Goal: Task Accomplishment & Management: Manage account settings

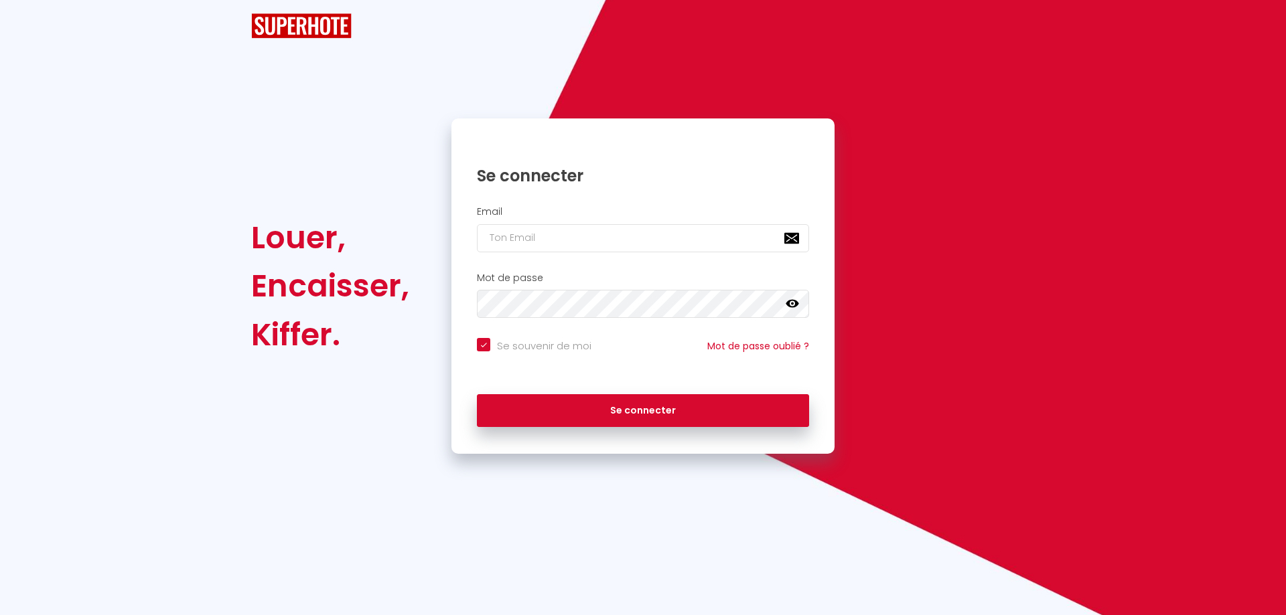
checkbox input "true"
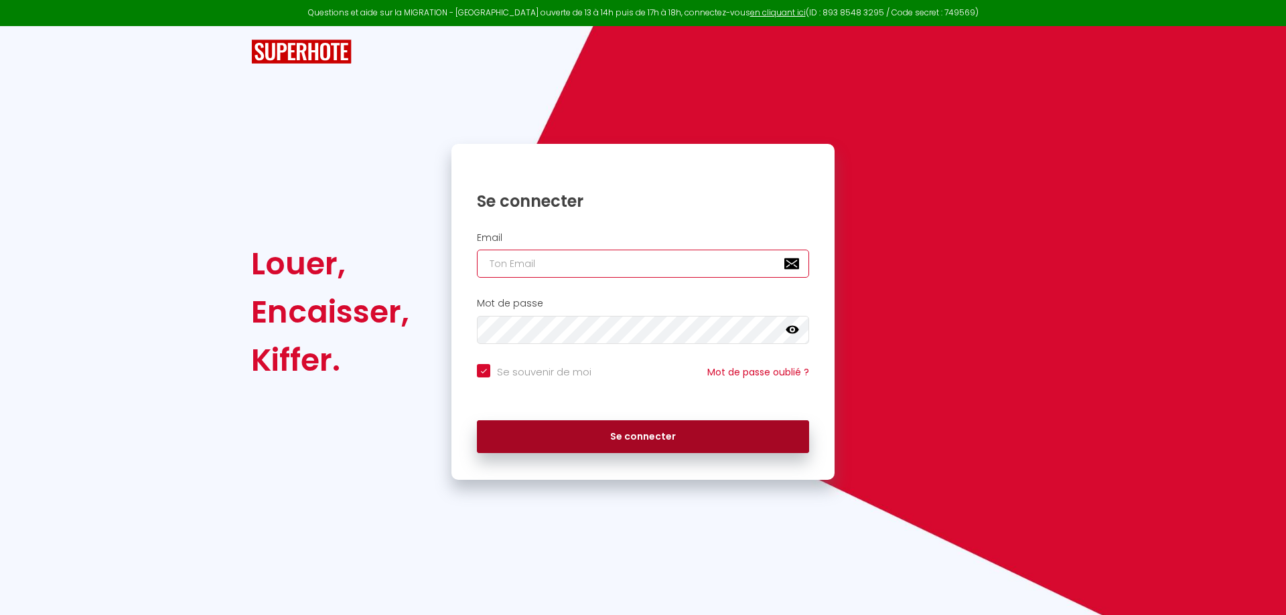
type input "[EMAIL_ADDRESS][DOMAIN_NAME]"
click at [614, 439] on button "Se connecter" at bounding box center [643, 437] width 332 height 33
checkbox input "true"
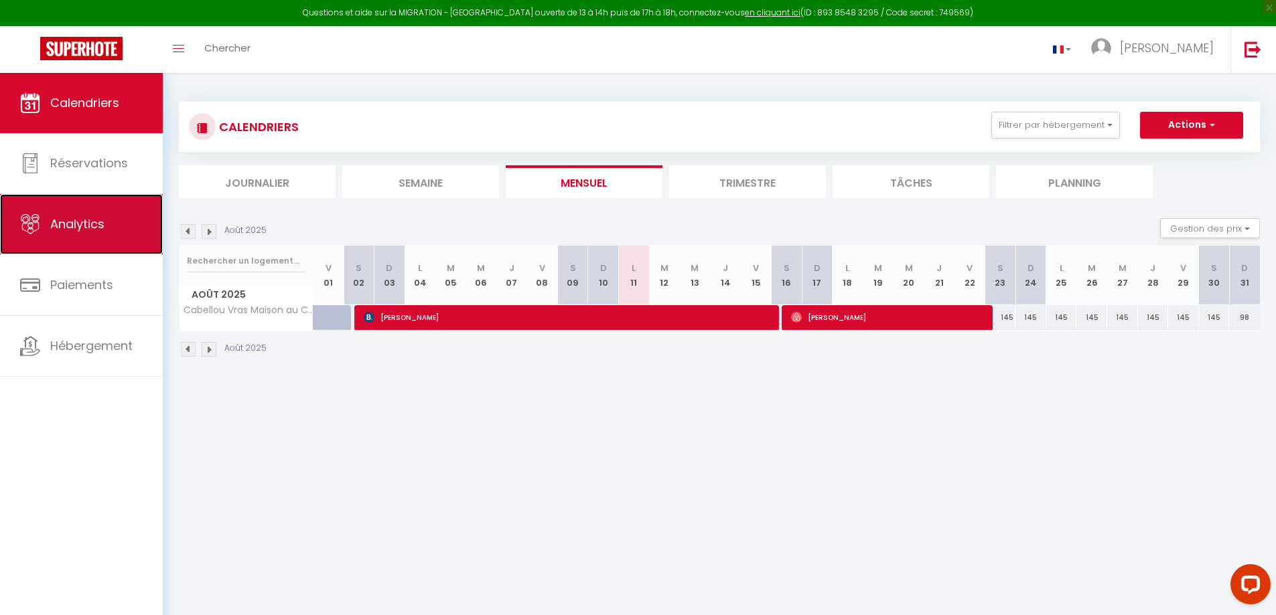
click at [85, 225] on span "Analytics" at bounding box center [77, 224] width 54 height 17
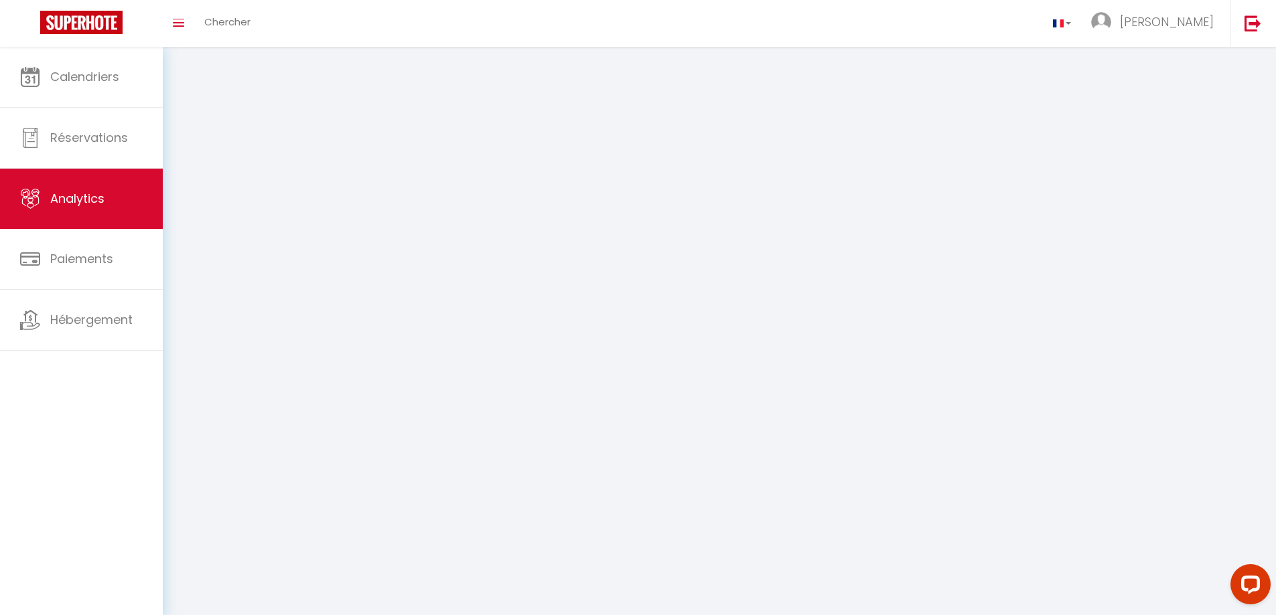
select select "2025"
select select "8"
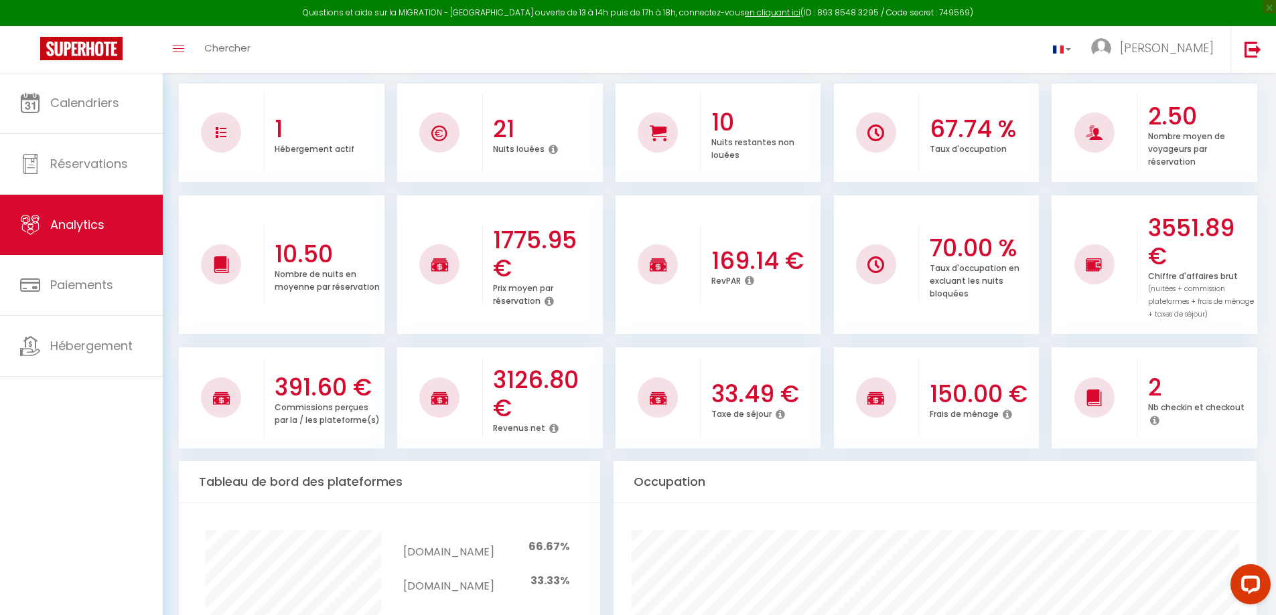
scroll to position [201, 0]
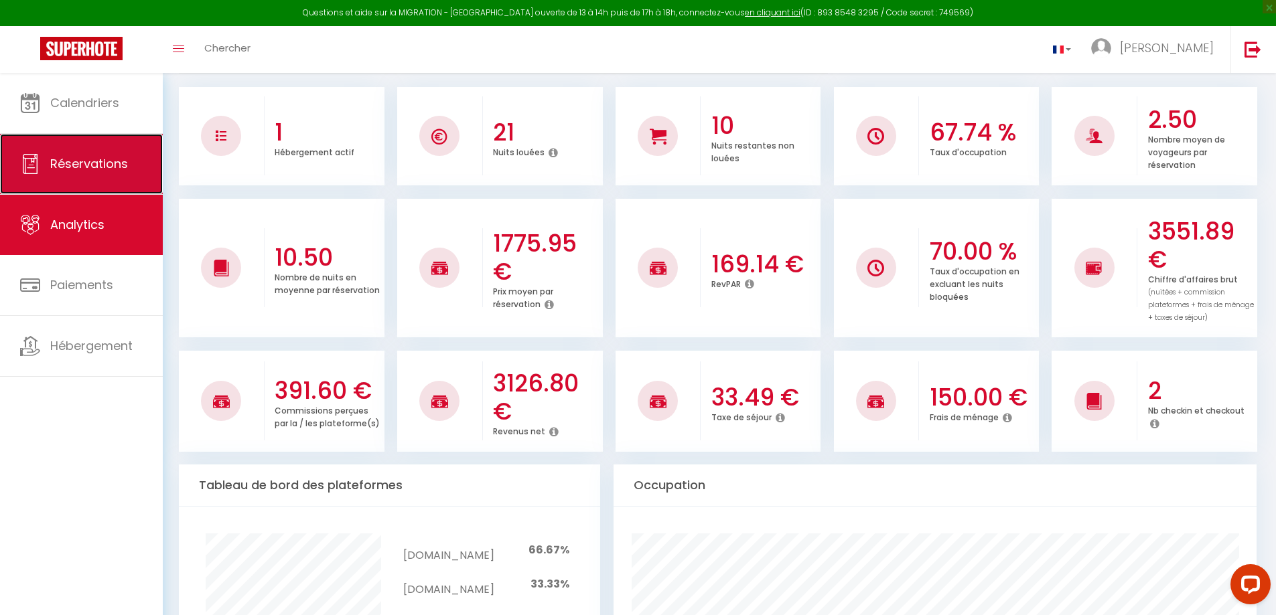
click at [112, 156] on span "Réservations" at bounding box center [89, 163] width 78 height 17
select select "not_cancelled"
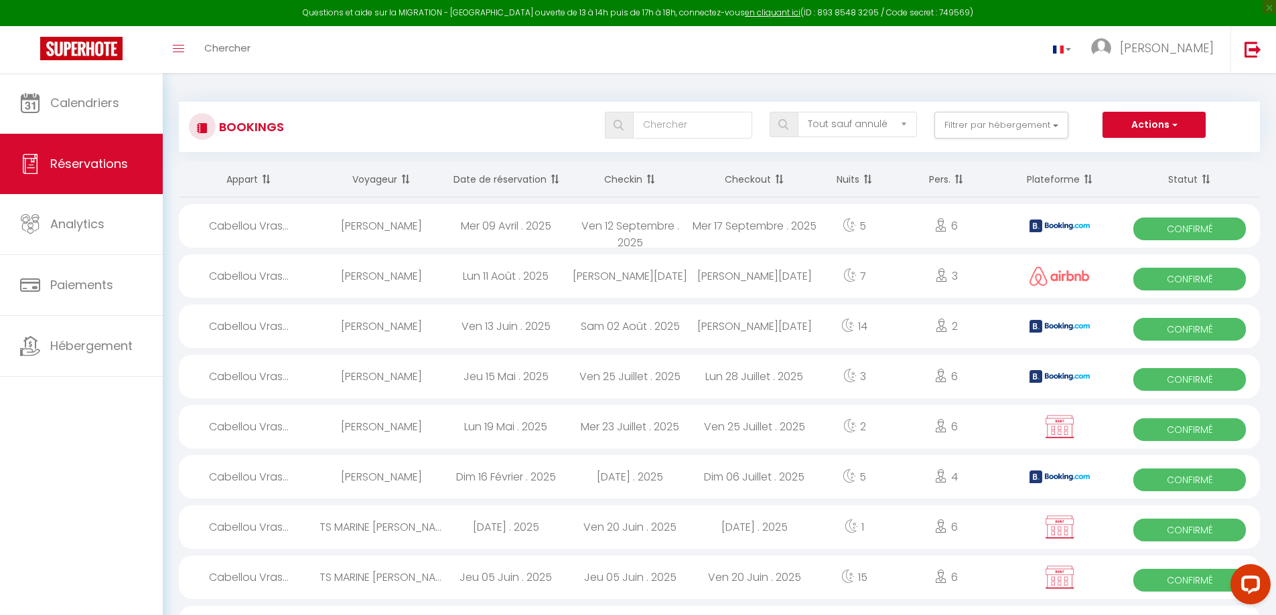
click at [699, 275] on div "[PERSON_NAME][DATE]" at bounding box center [754, 276] width 125 height 44
select select "OK"
select select "0"
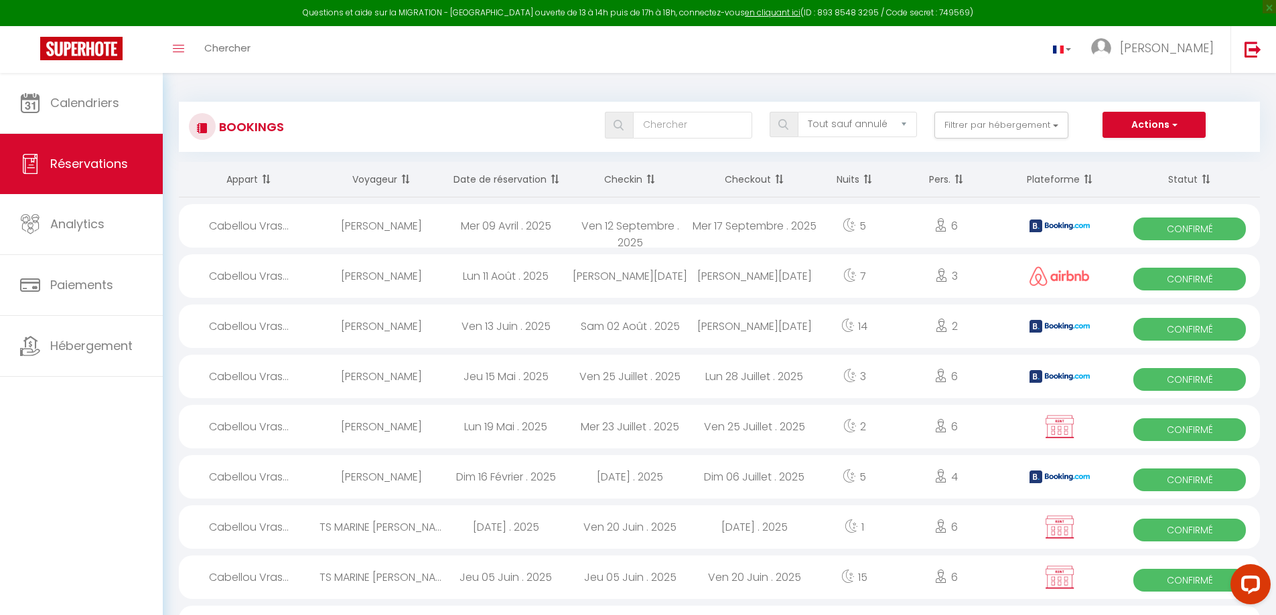
select select "1"
select select
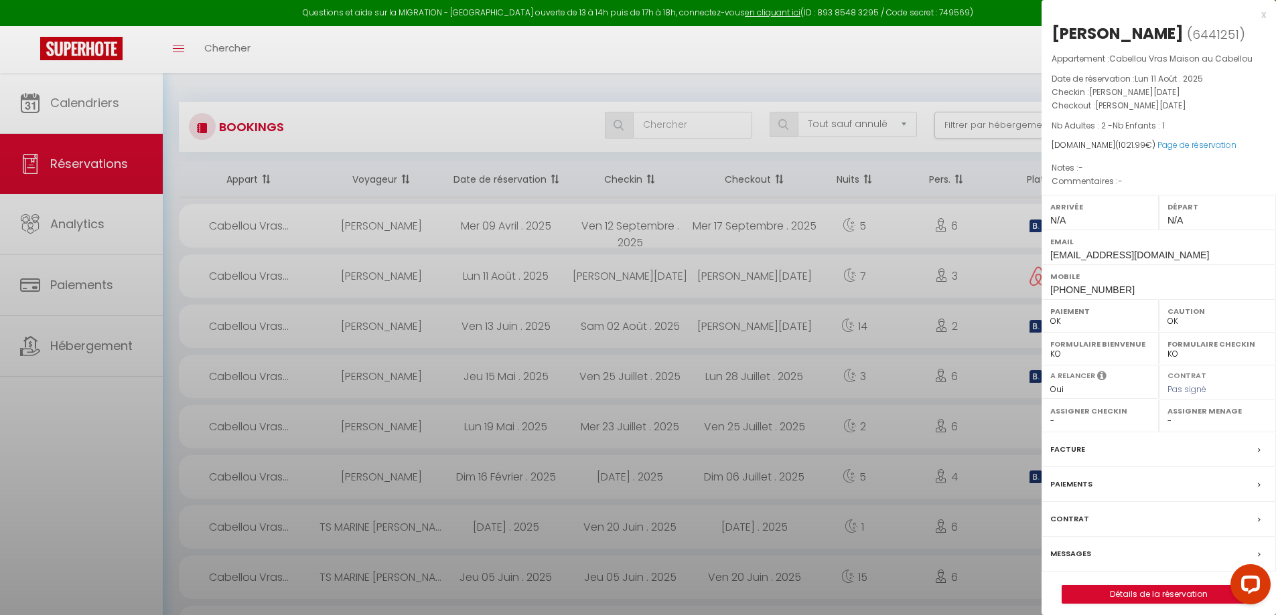
select select "25796"
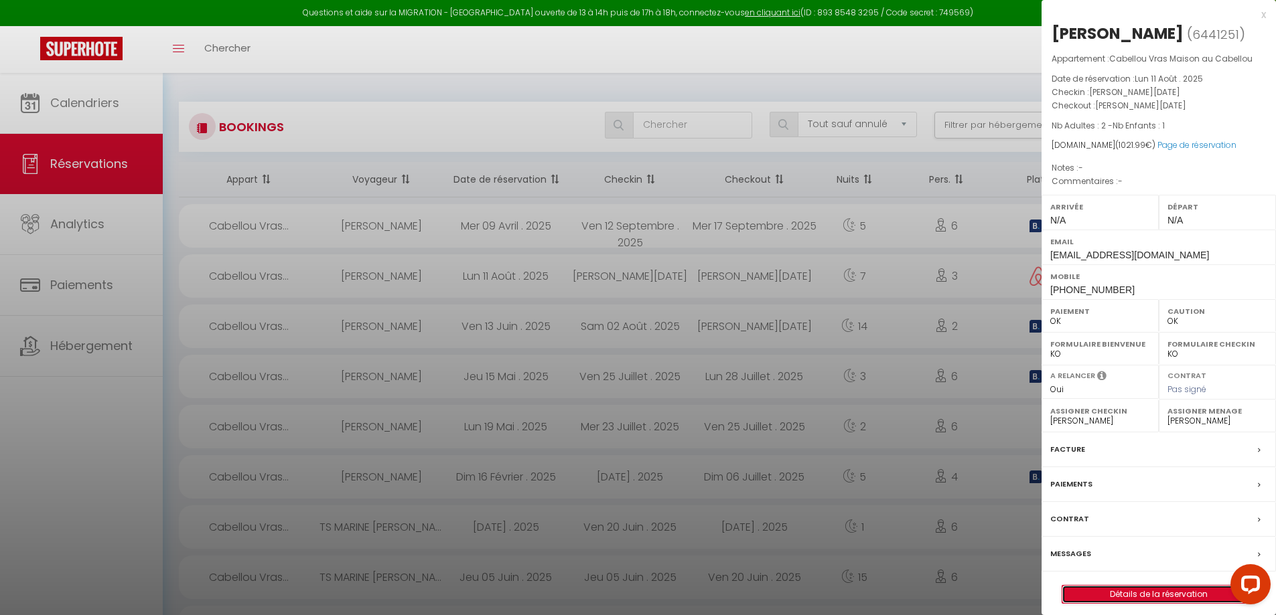
click at [1159, 591] on link "Détails de la réservation" at bounding box center [1158, 594] width 193 height 17
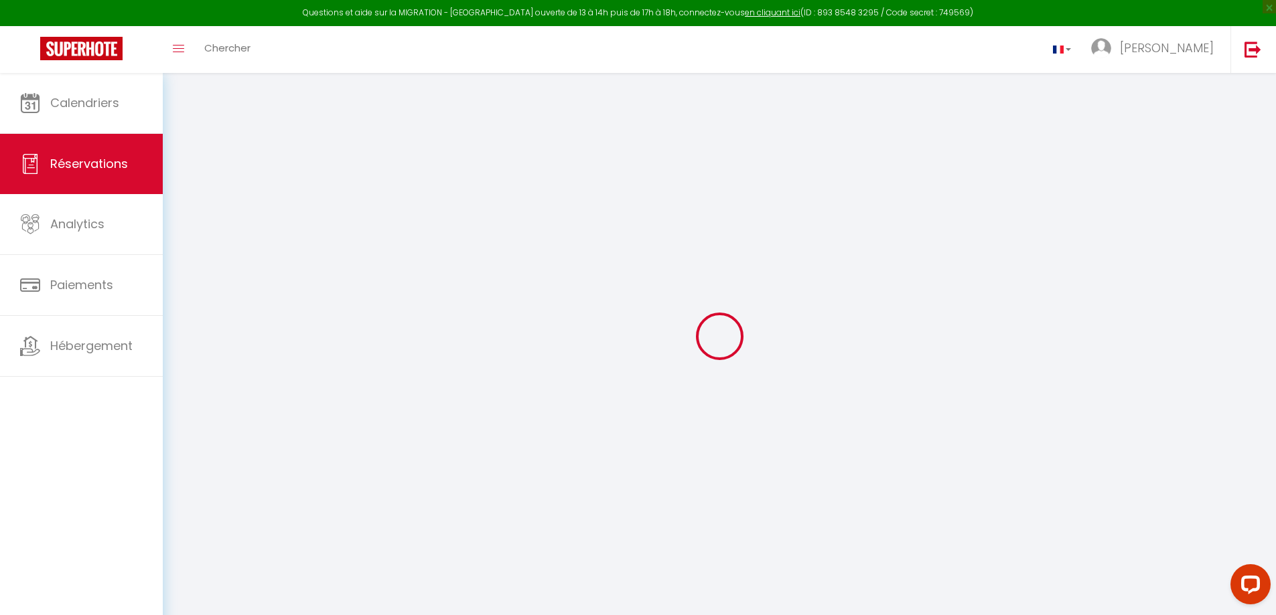
type input "Aurore"
type input "Delenclos"
type input "[EMAIL_ADDRESS][DOMAIN_NAME]"
type input "[PHONE_NUMBER]"
select select
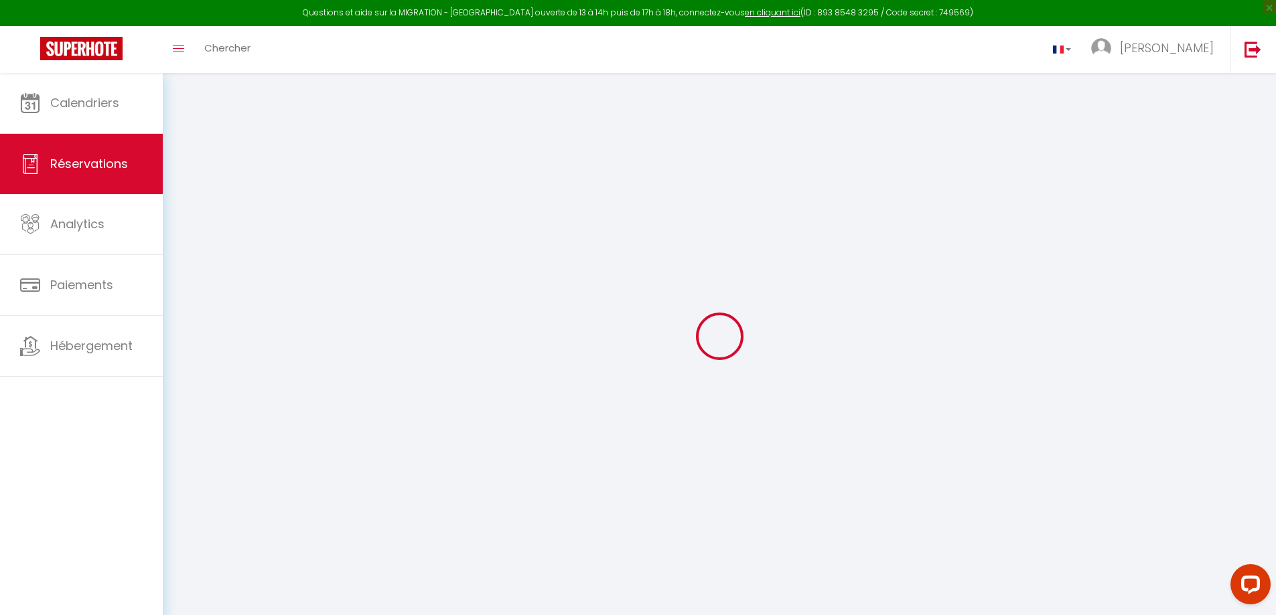
type input "29.65"
select select "32778"
select select "1"
select select
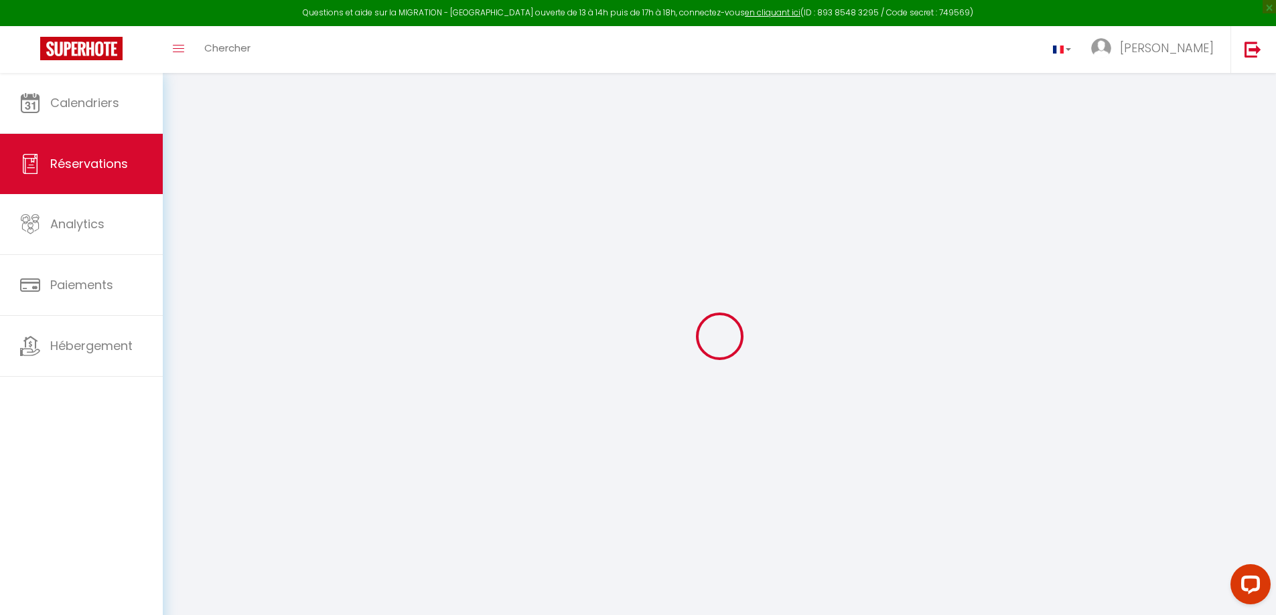
type input "2"
type input "1"
select select "12"
select select
type input "913.5"
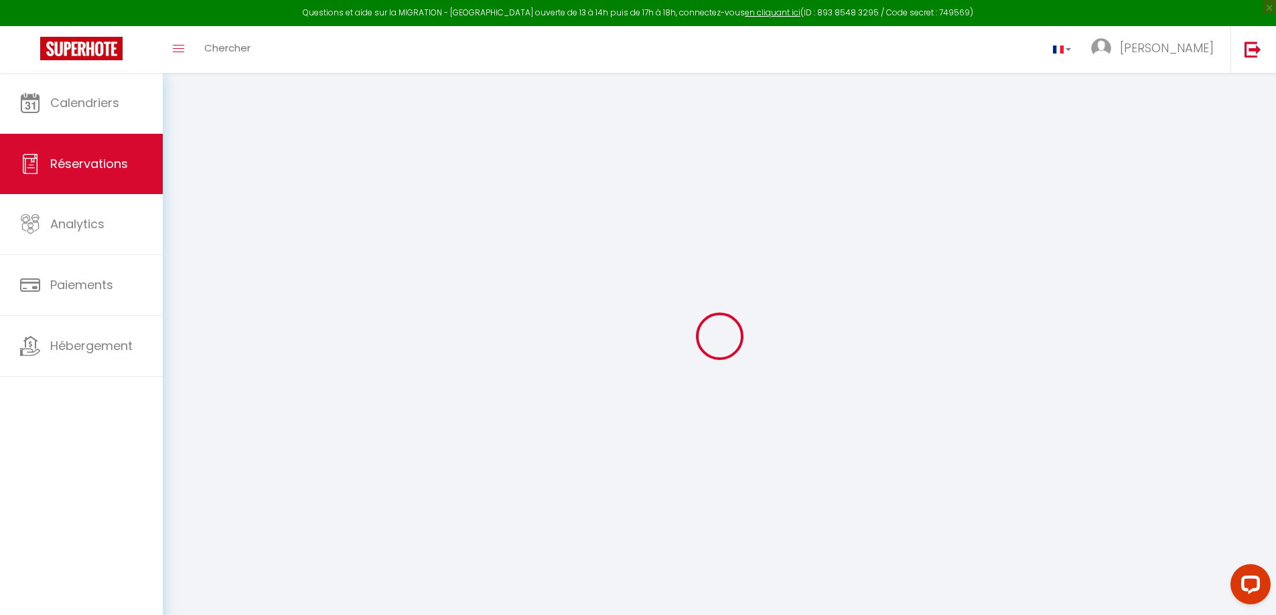
checkbox input "false"
select select "1"
type input "75"
type input "0"
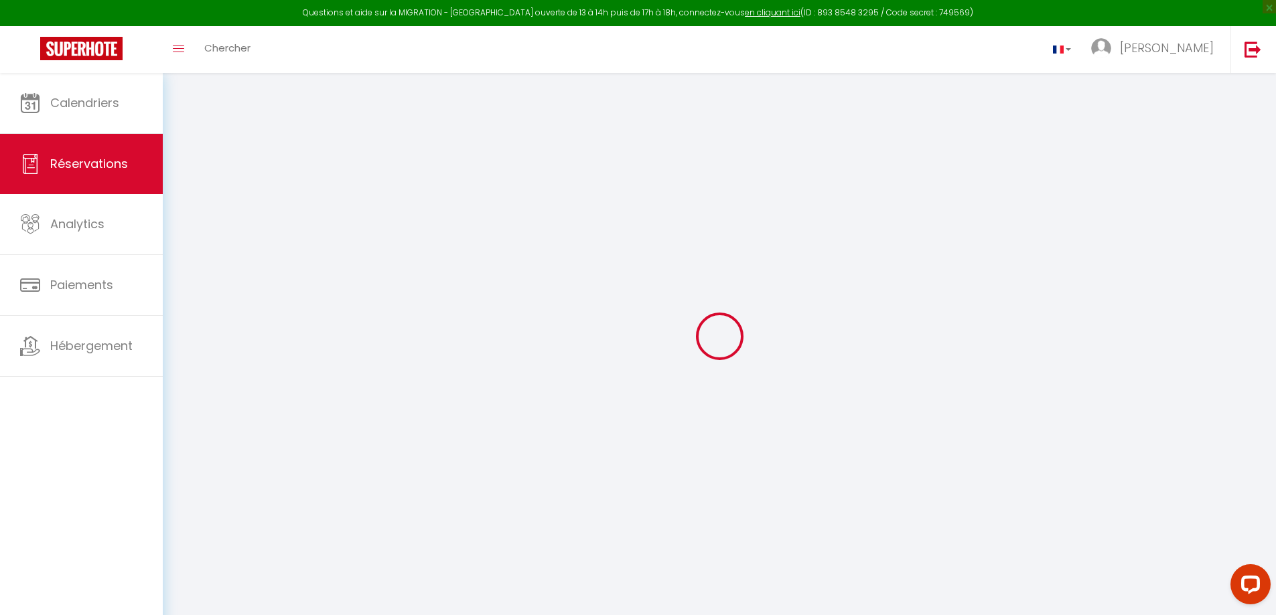
select select
select select "15"
checkbox input "false"
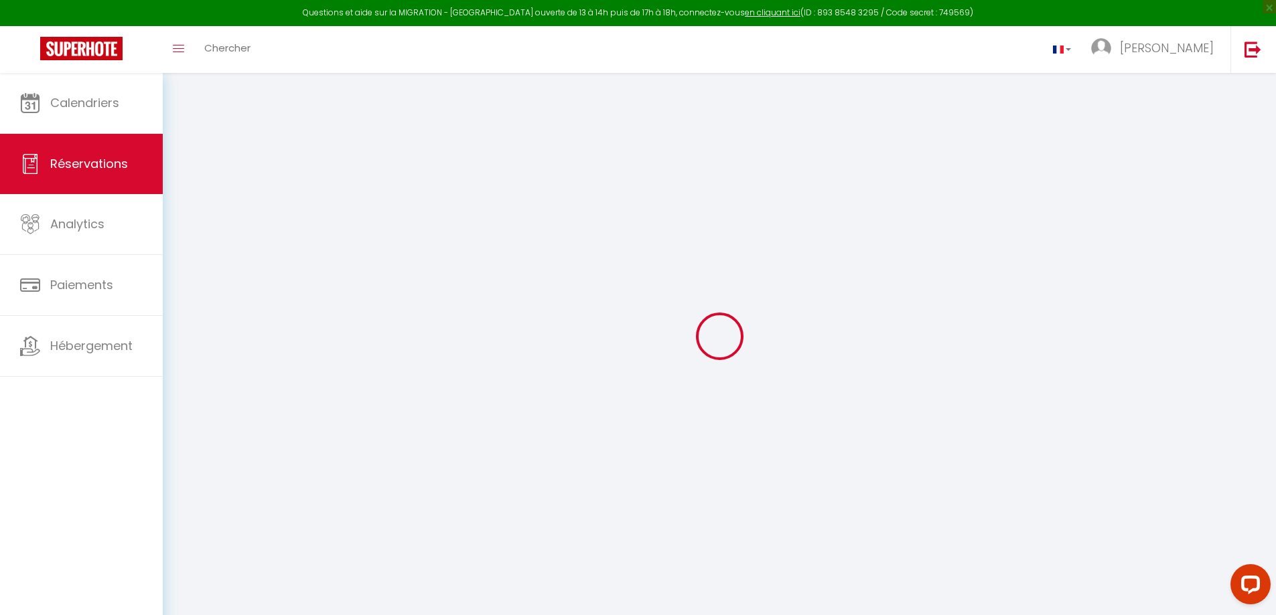
select select
checkbox input "false"
select select
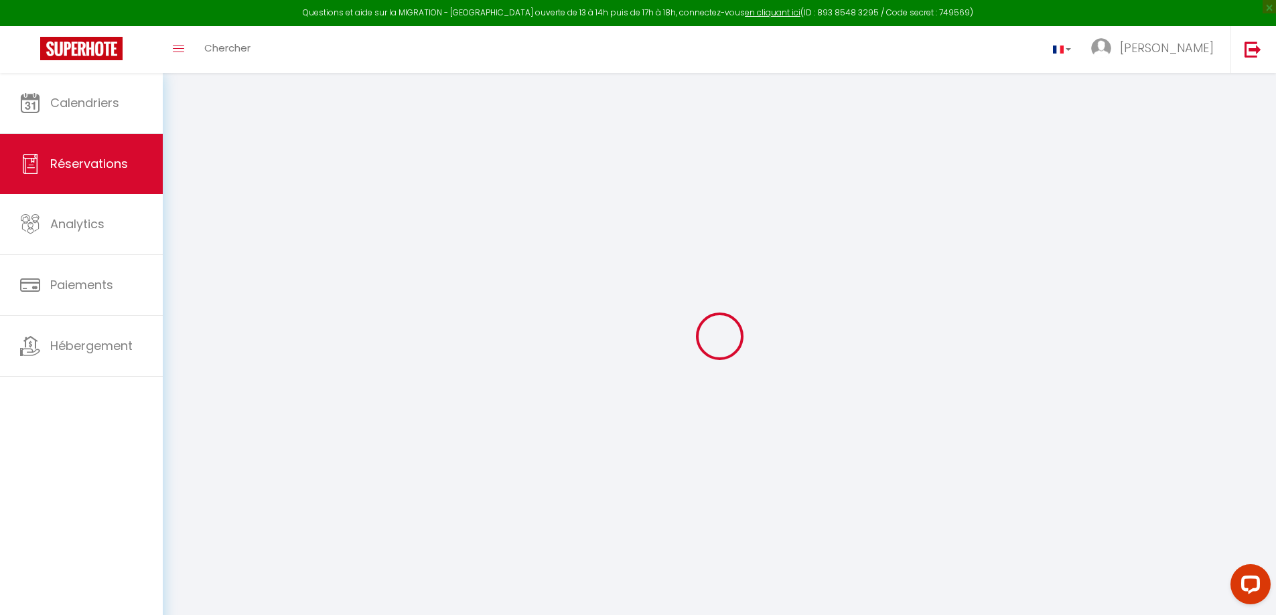
select select
checkbox input "false"
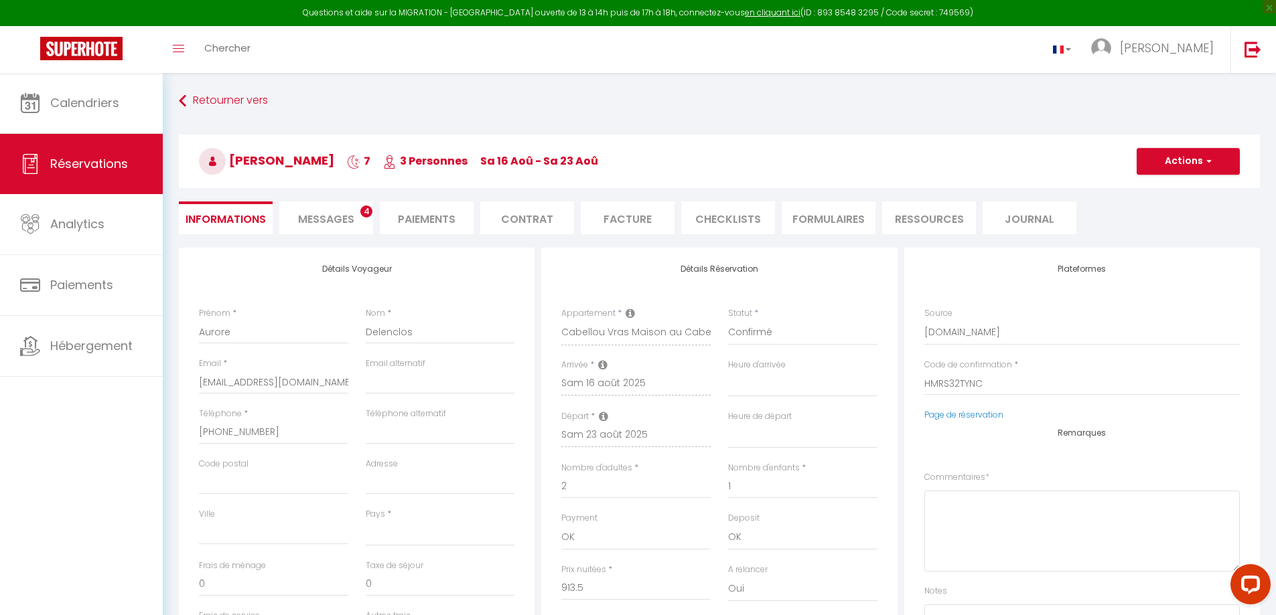
select select
checkbox input "false"
select select
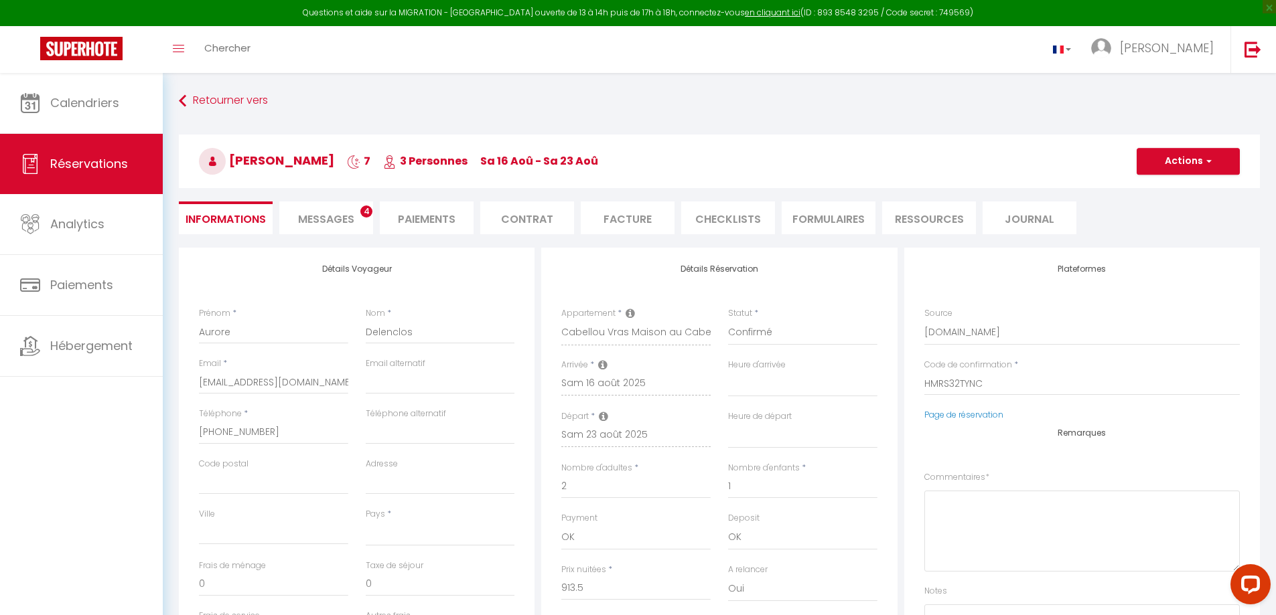
type input "75"
type input "33.49"
select select
checkbox input "false"
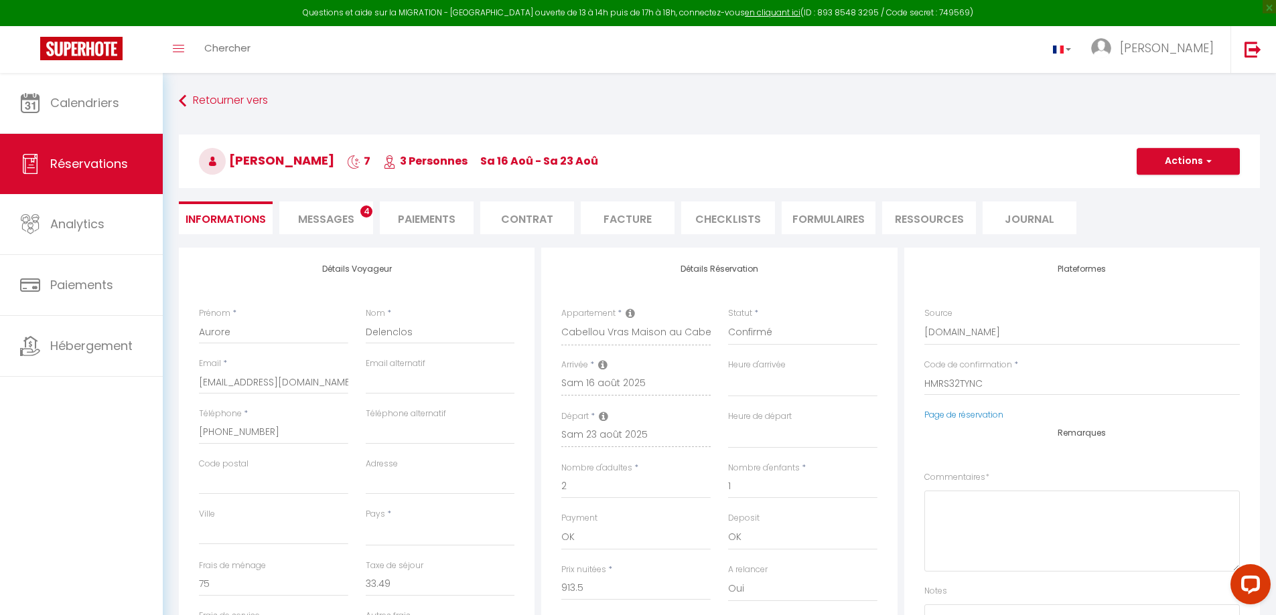
select select
checkbox input "false"
select select
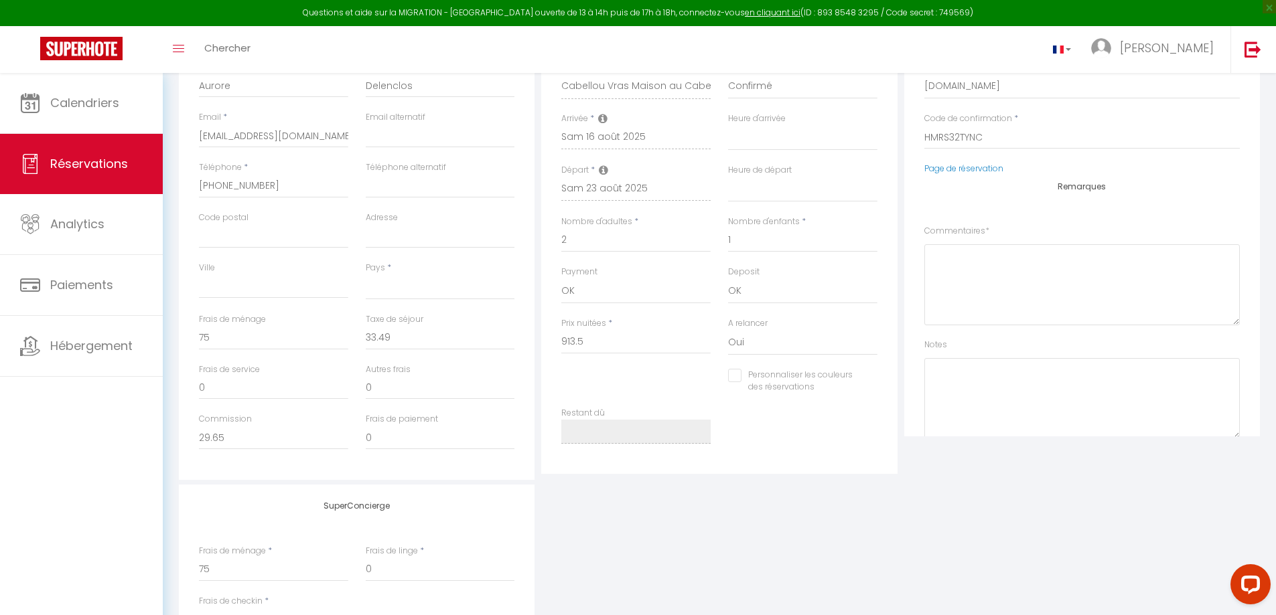
scroll to position [268, 0]
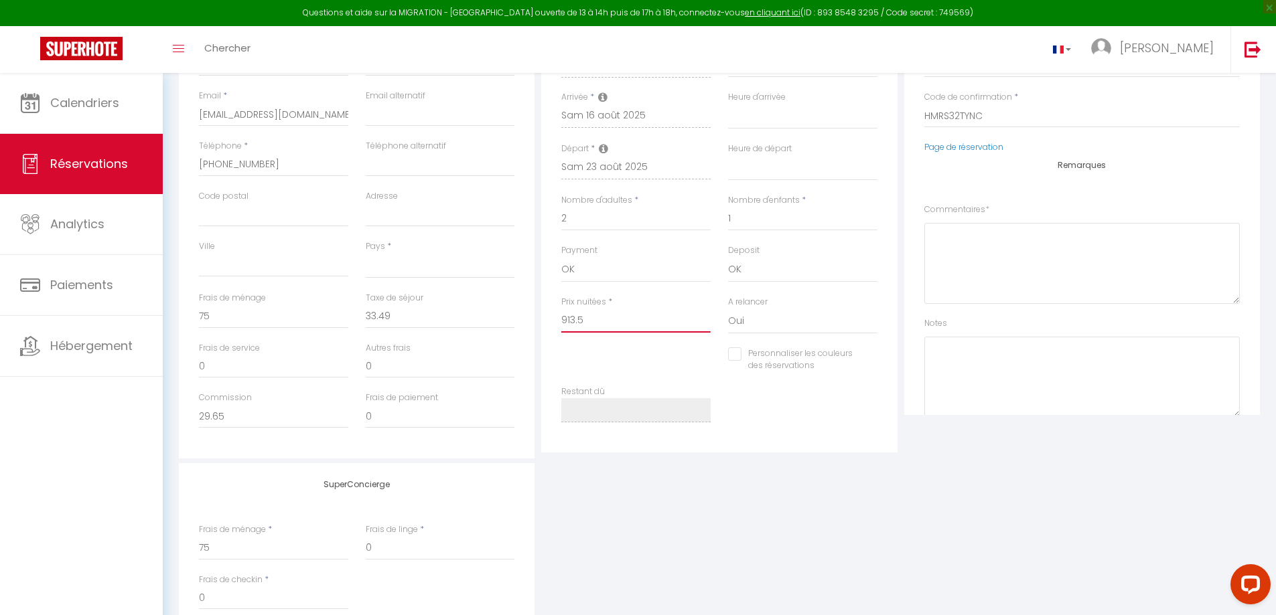
drag, startPoint x: 584, startPoint y: 320, endPoint x: 556, endPoint y: 317, distance: 28.3
click at [556, 317] on div "Prix nuitées * 913.5" at bounding box center [636, 322] width 167 height 52
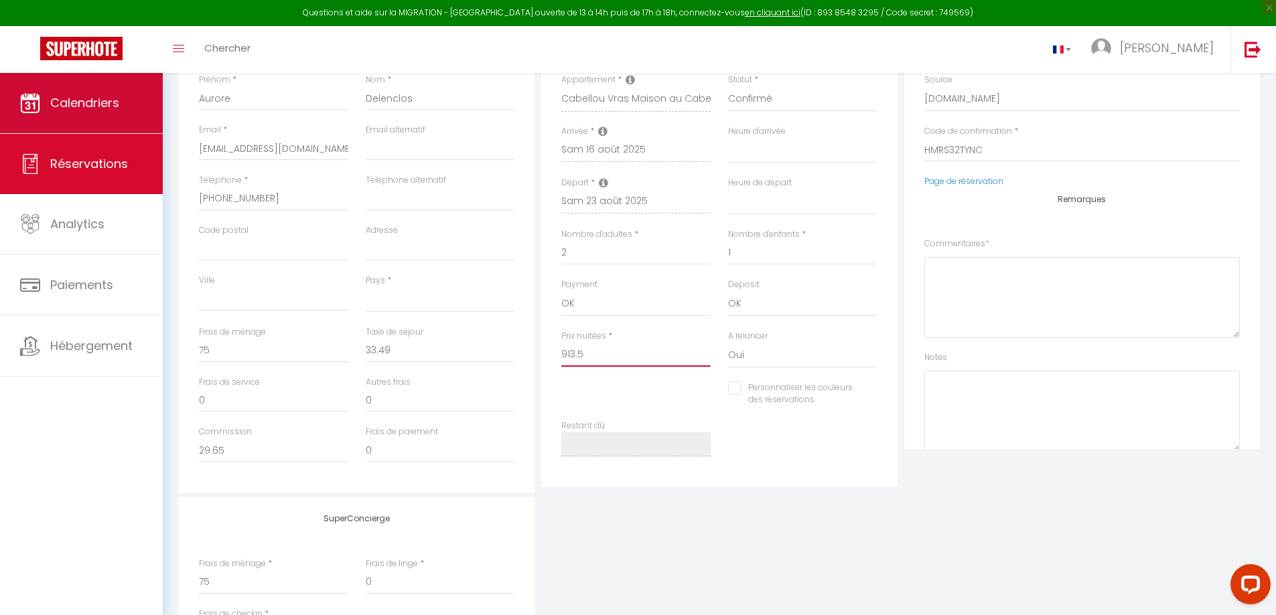
scroll to position [201, 0]
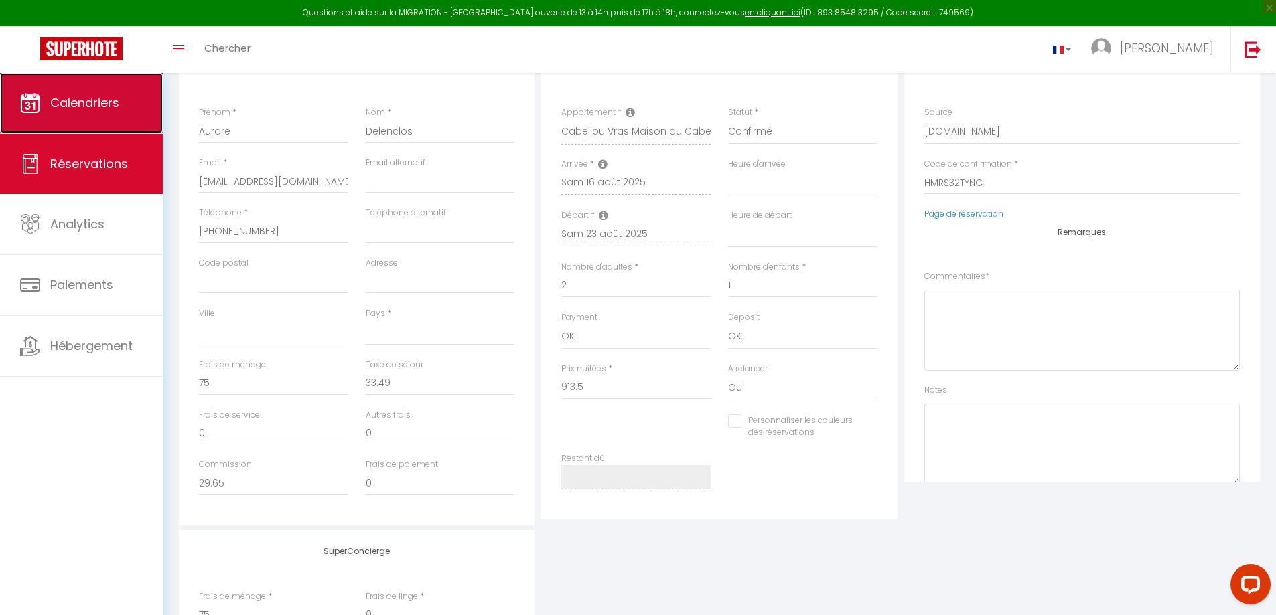
click at [54, 101] on span "Calendriers" at bounding box center [84, 102] width 69 height 17
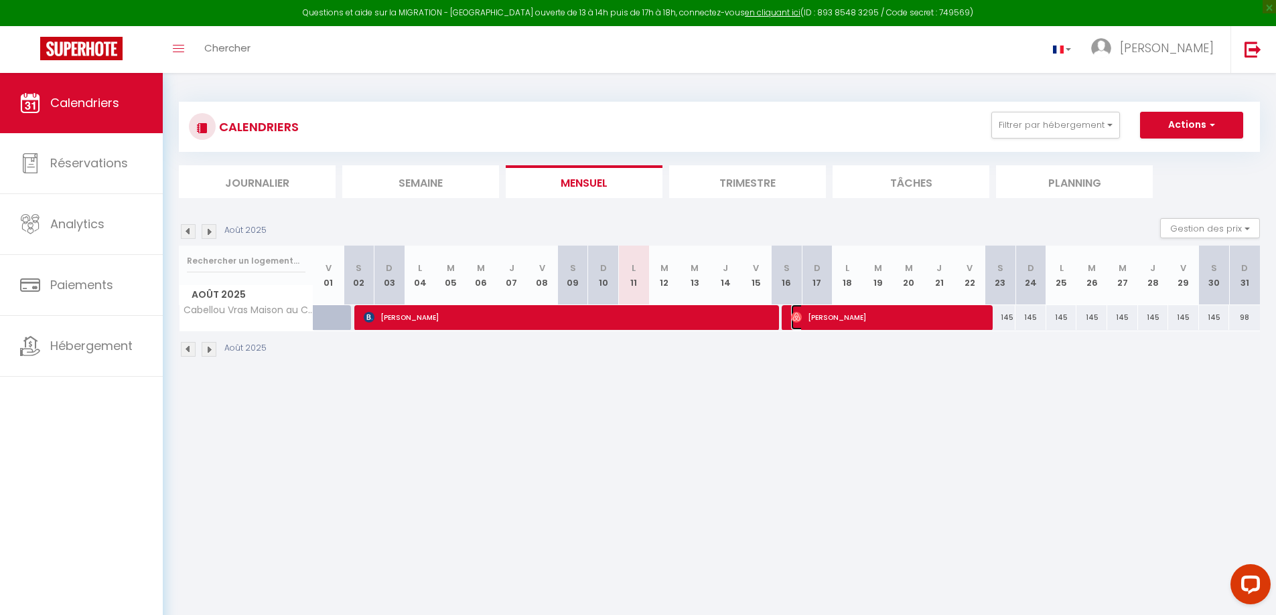
click at [834, 317] on span "[PERSON_NAME]" at bounding box center [888, 317] width 195 height 25
select select "OK"
select select "0"
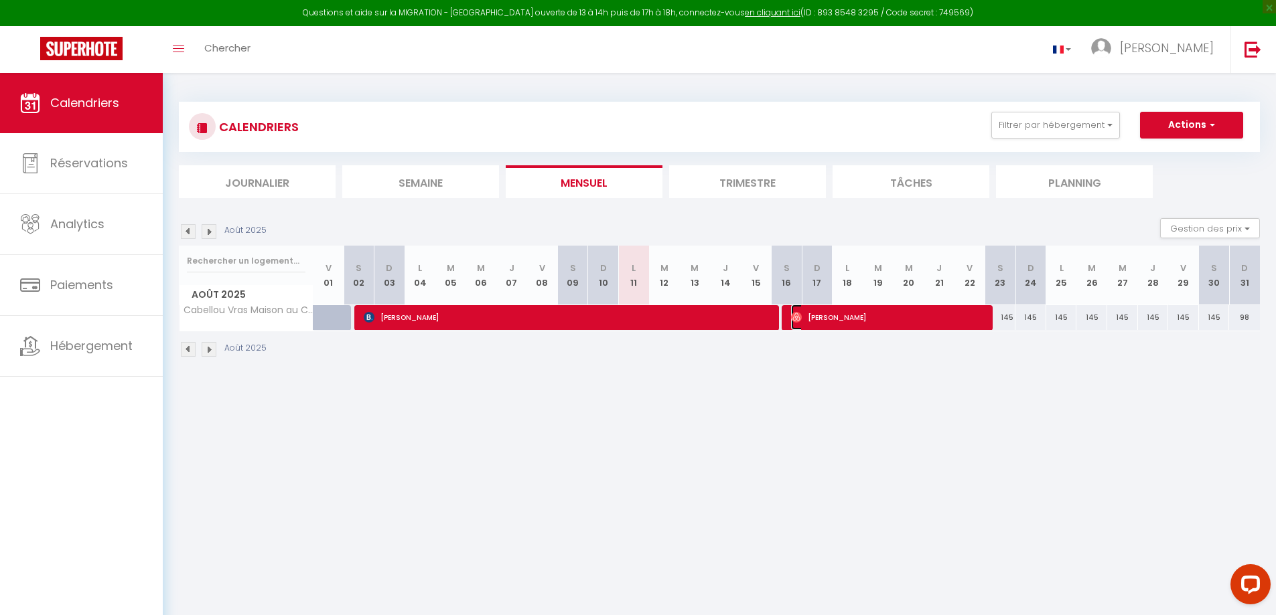
select select "1"
select select
click at [0, 0] on div at bounding box center [0, 0] width 0 height 0
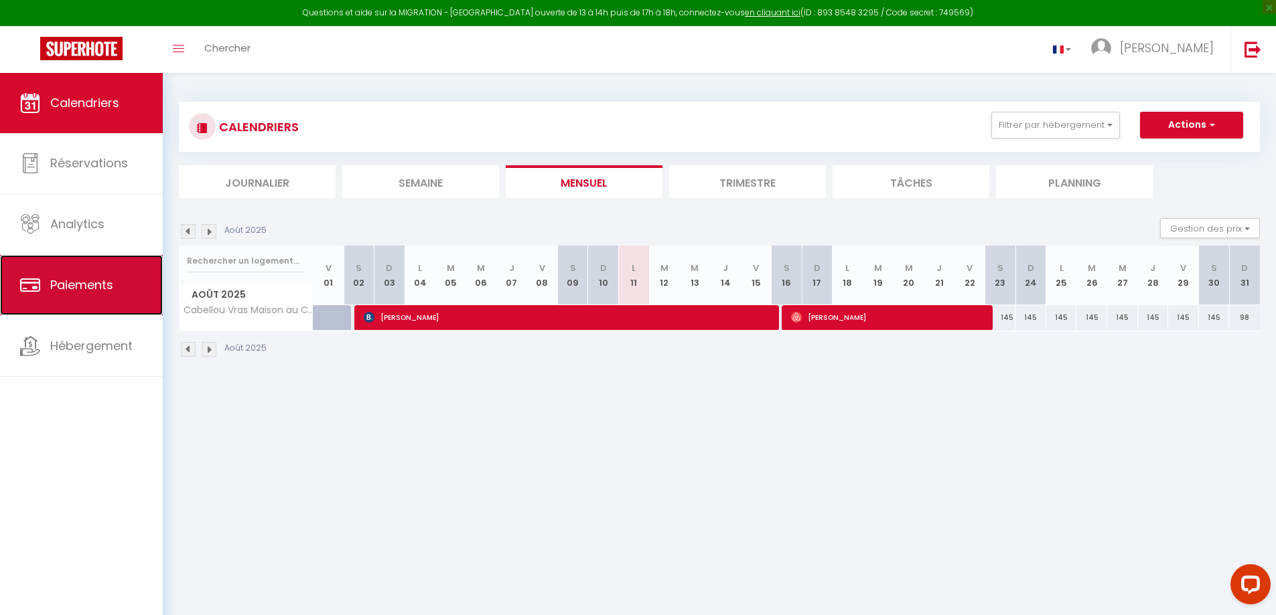
click at [90, 282] on span "Paiements" at bounding box center [81, 285] width 63 height 17
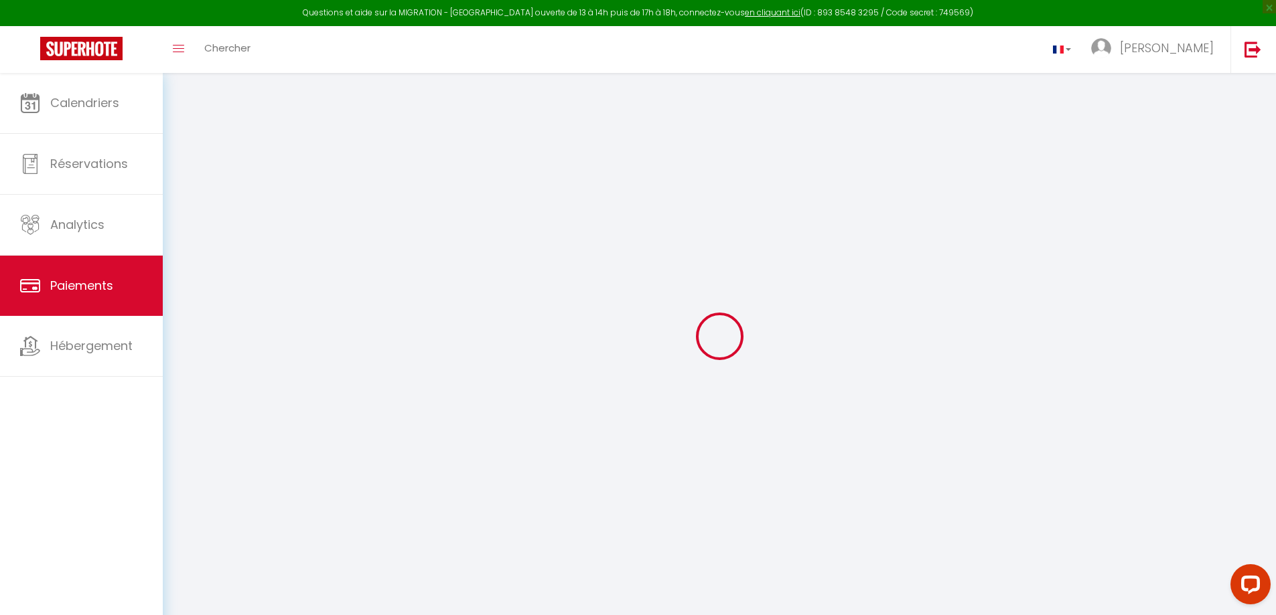
select select "2"
select select "0"
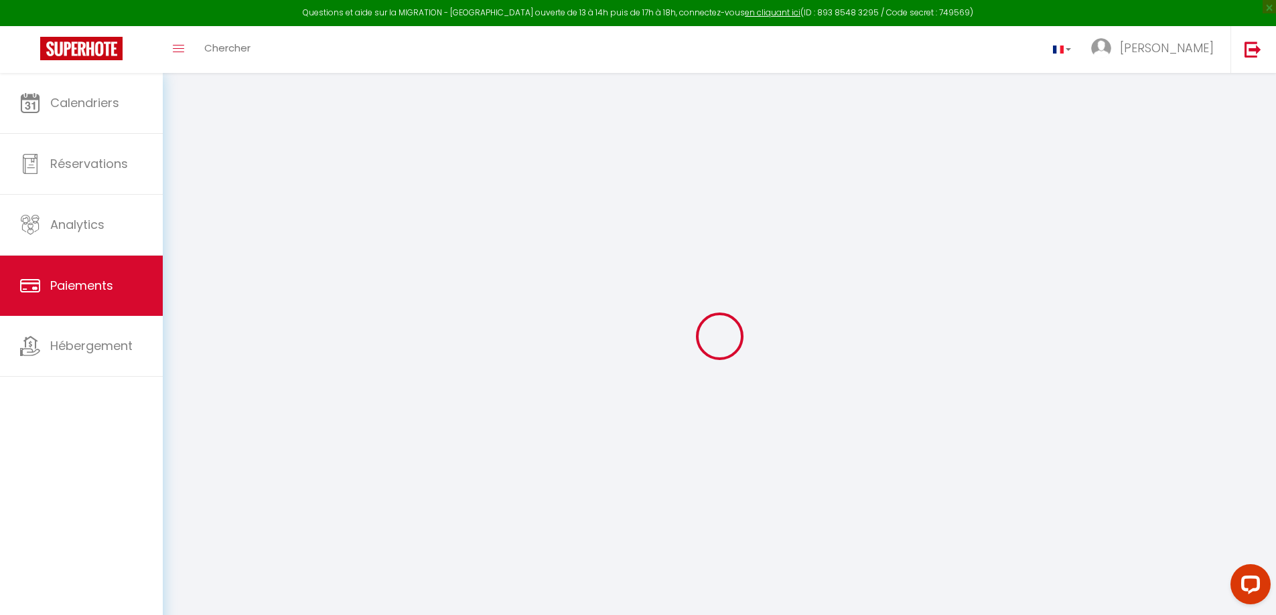
select select "0"
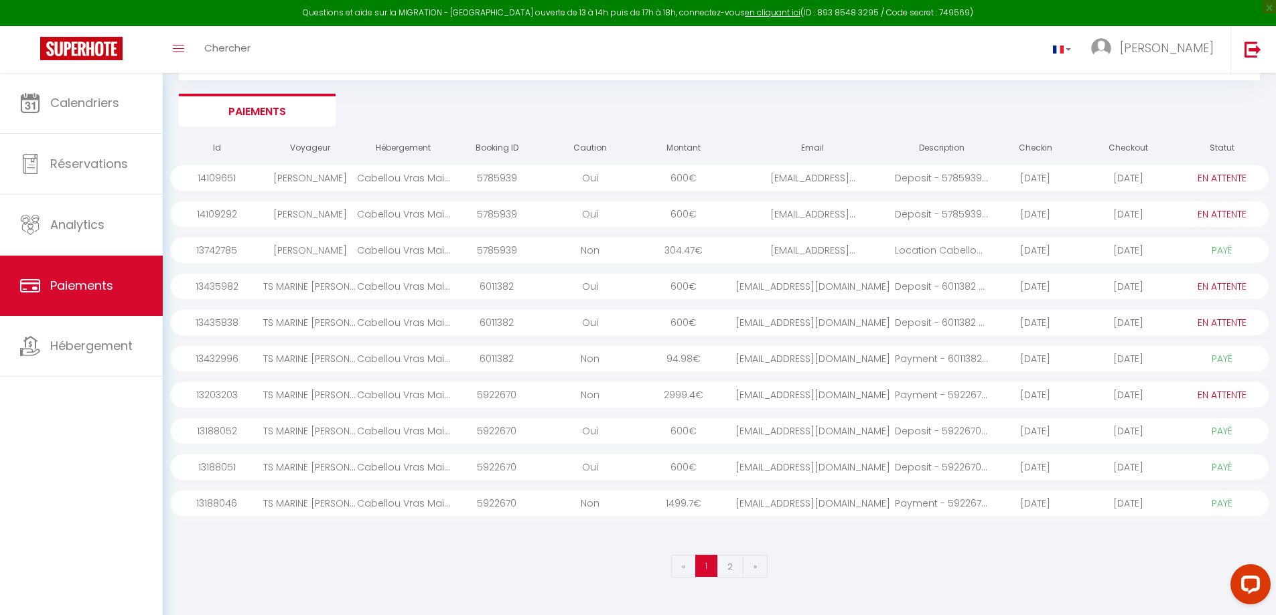
scroll to position [73, 0]
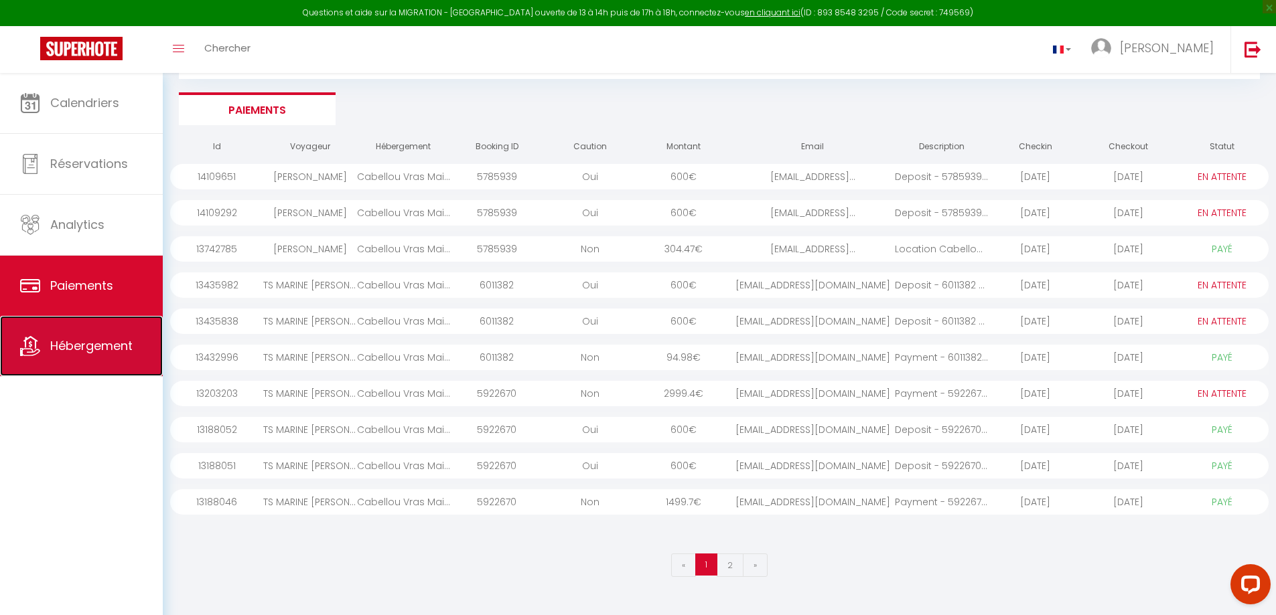
click at [71, 340] on span "Hébergement" at bounding box center [91, 346] width 82 height 17
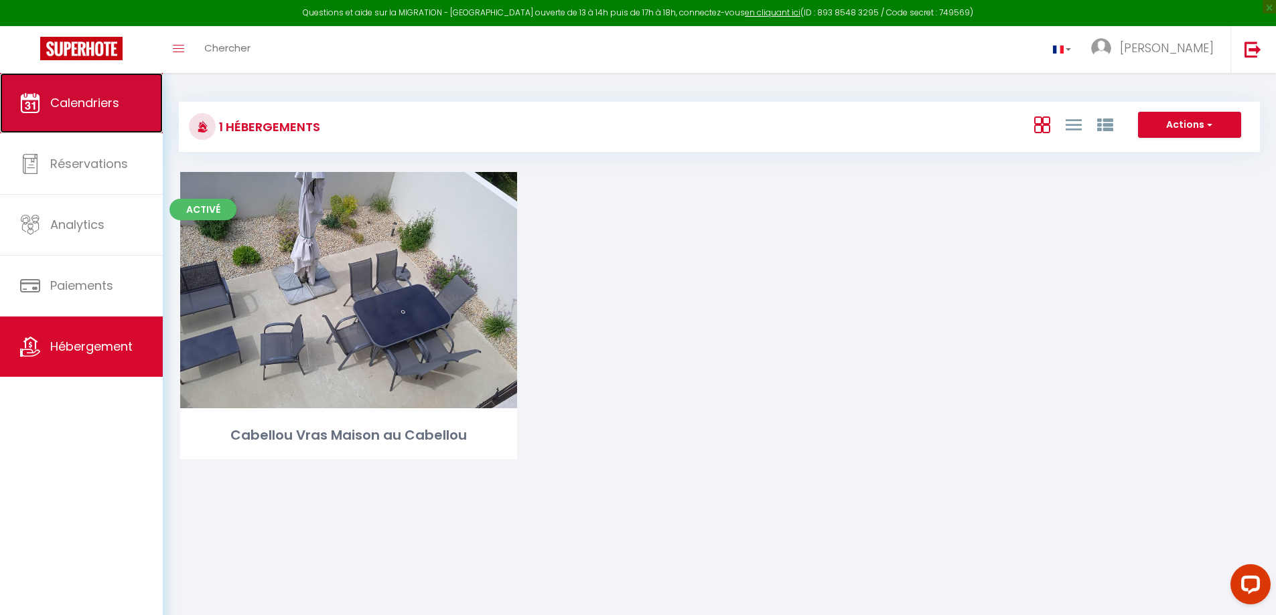
click at [84, 116] on link "Calendriers" at bounding box center [81, 103] width 163 height 60
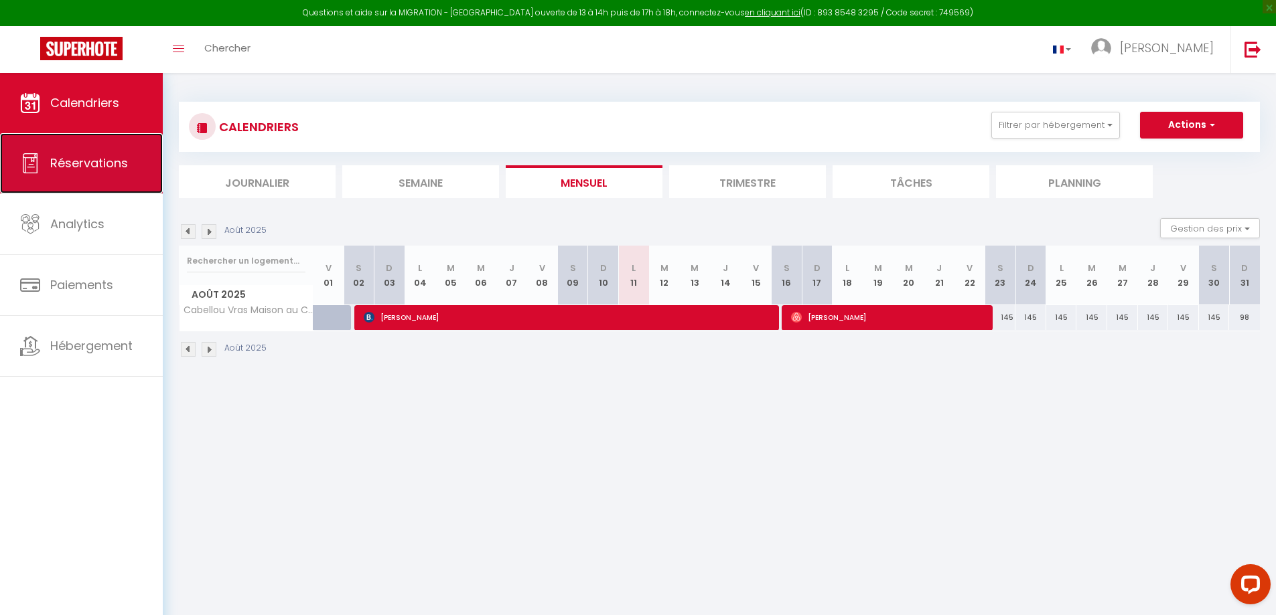
click at [96, 165] on span "Réservations" at bounding box center [89, 163] width 78 height 17
select select "not_cancelled"
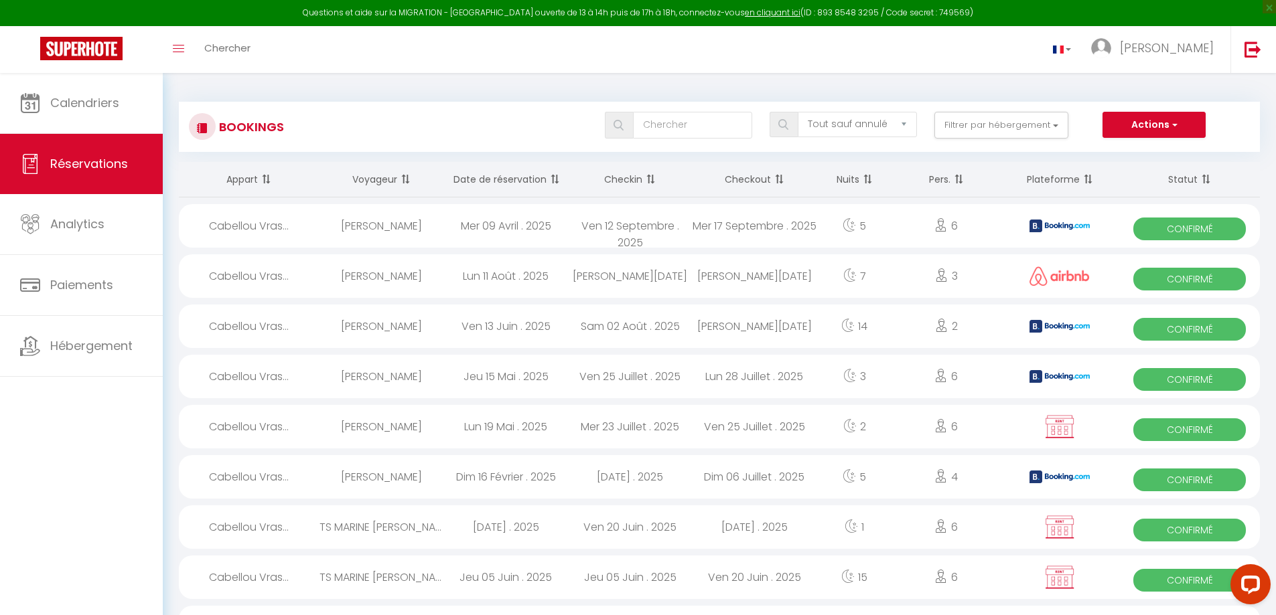
click at [404, 279] on div "[PERSON_NAME]" at bounding box center [381, 276] width 125 height 44
select select "OK"
select select "0"
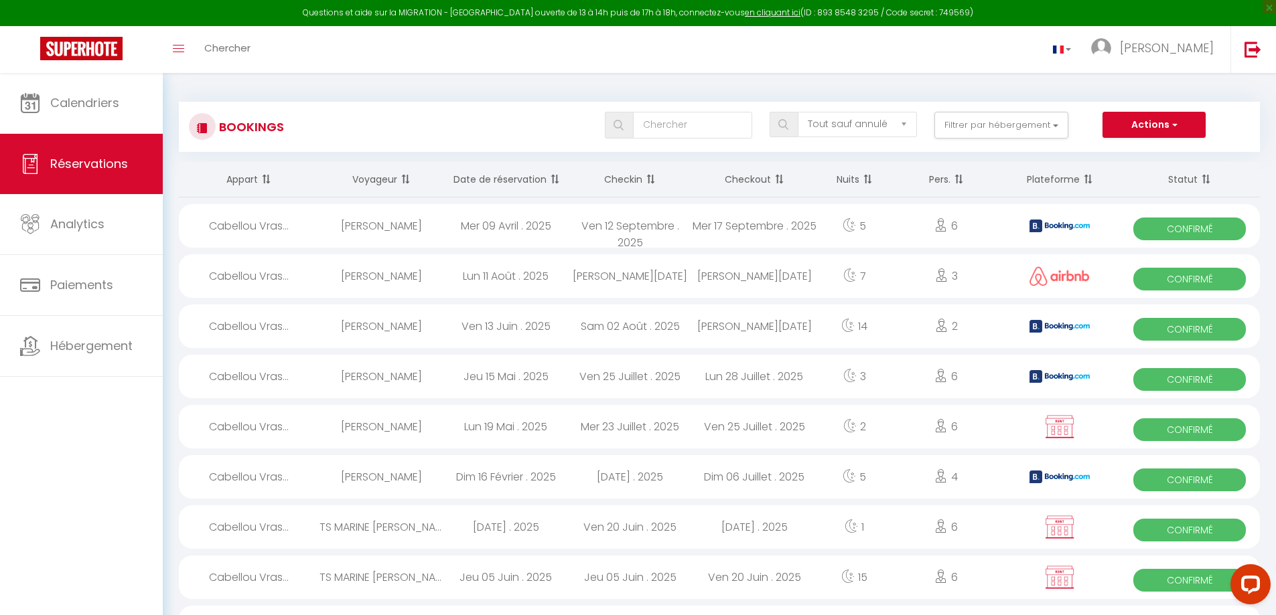
select select "1"
select select
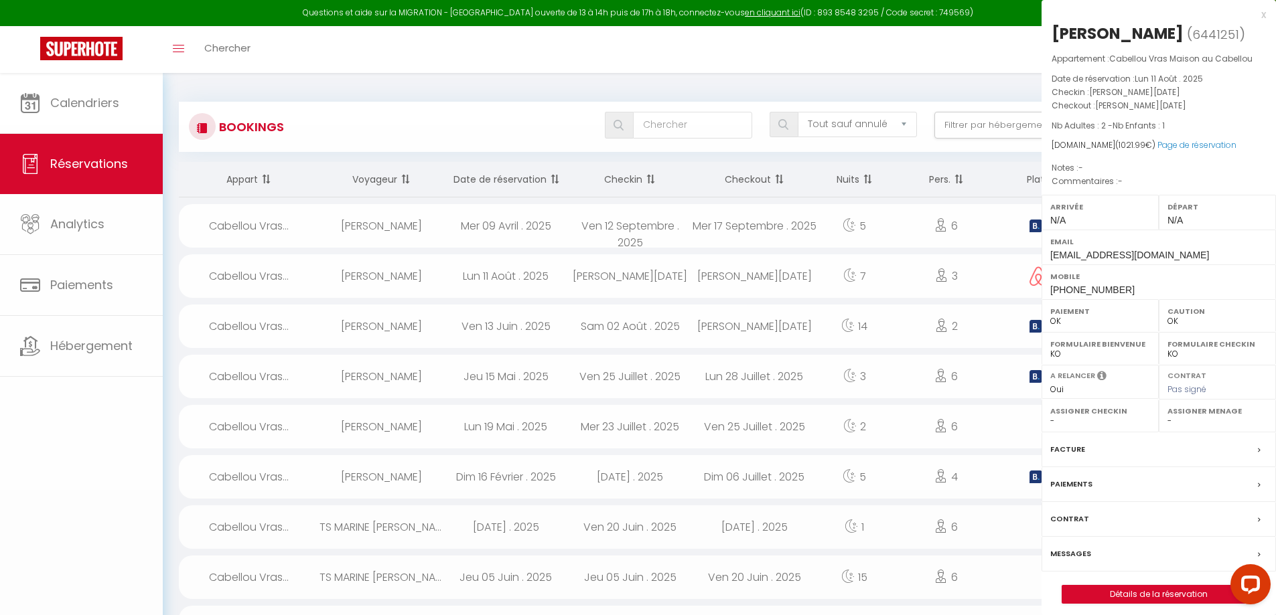
click at [404, 279] on div at bounding box center [638, 307] width 1276 height 615
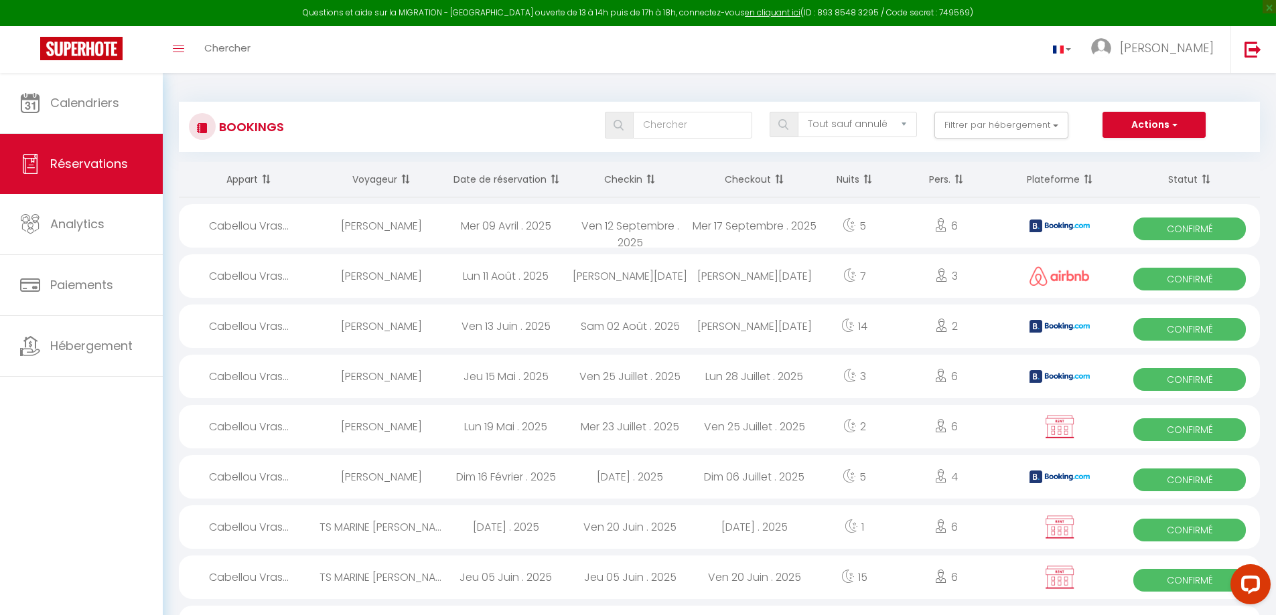
click at [404, 275] on div "[PERSON_NAME]" at bounding box center [381, 276] width 125 height 44
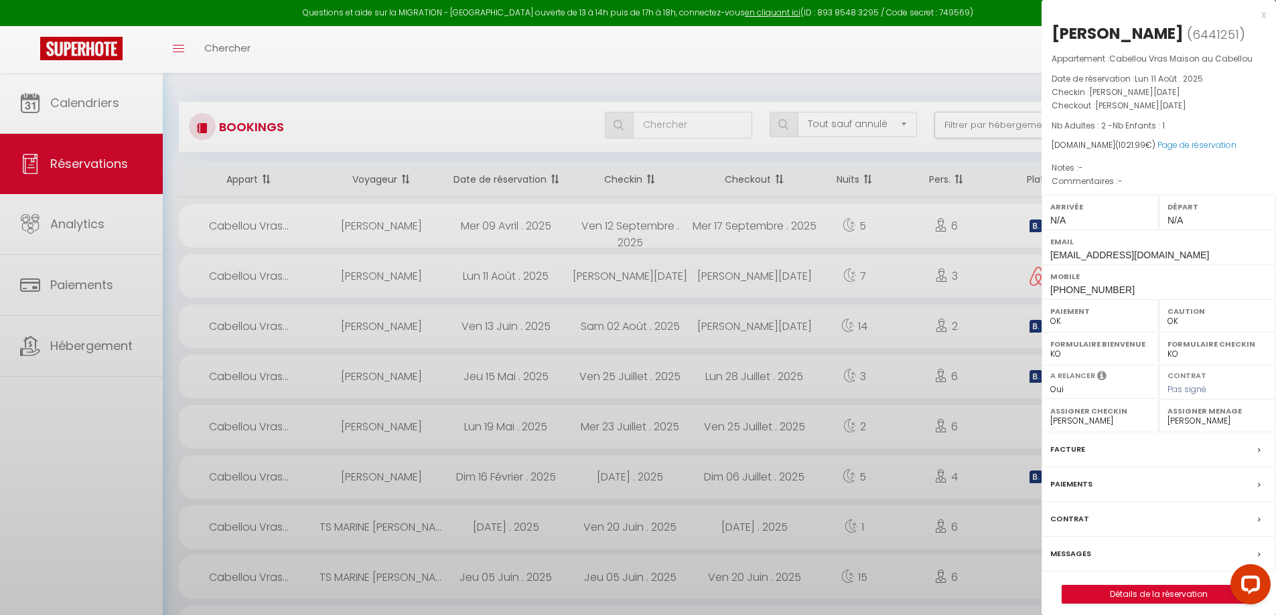
click at [404, 275] on div at bounding box center [638, 307] width 1276 height 615
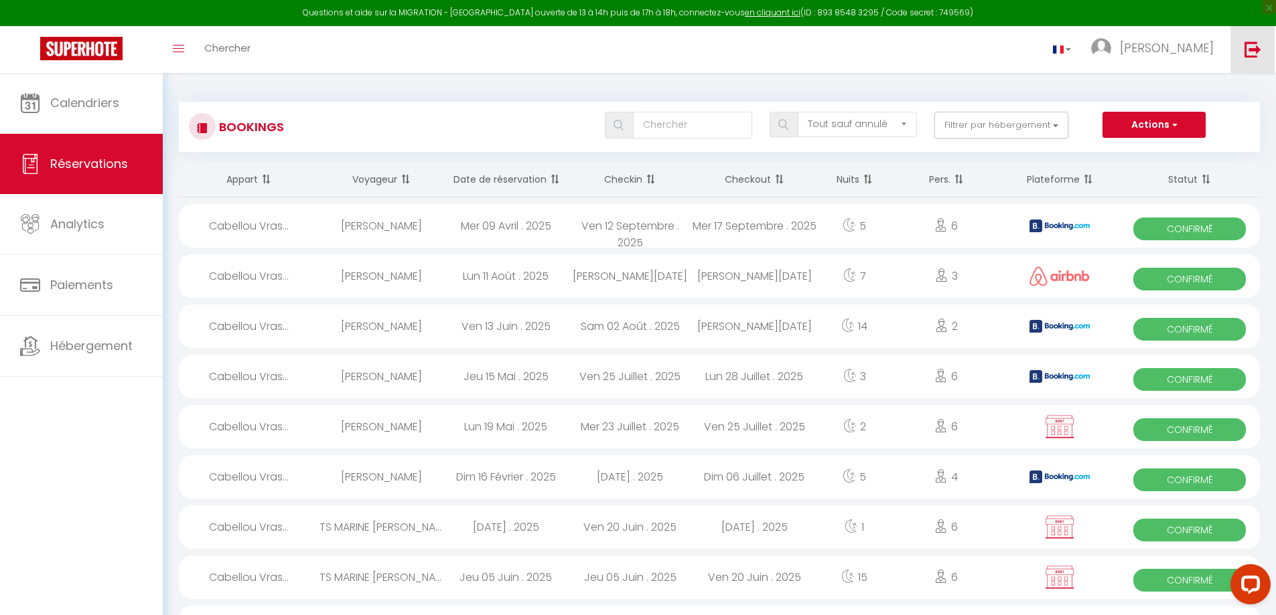
click at [1260, 50] on img at bounding box center [1252, 49] width 17 height 17
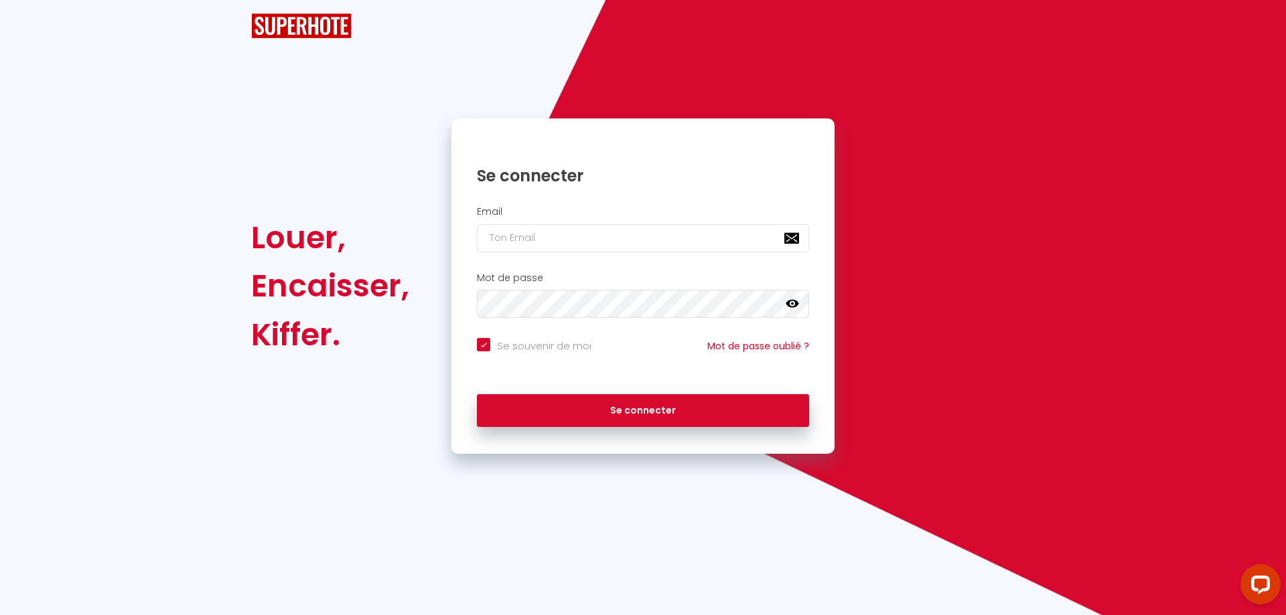
checkbox input "true"
type input "[EMAIL_ADDRESS][DOMAIN_NAME]"
checkbox input "true"
